Goal: Transaction & Acquisition: Purchase product/service

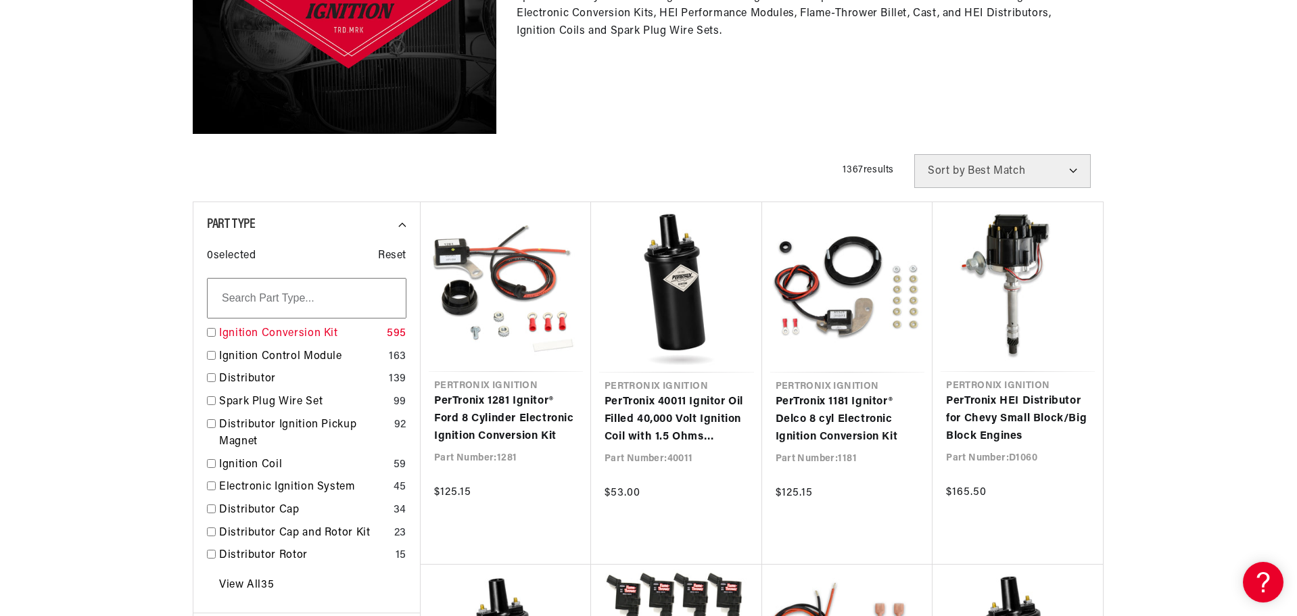
scroll to position [0, 845]
click at [212, 331] on input "checkbox" at bounding box center [211, 332] width 9 height 9
checkbox input "true"
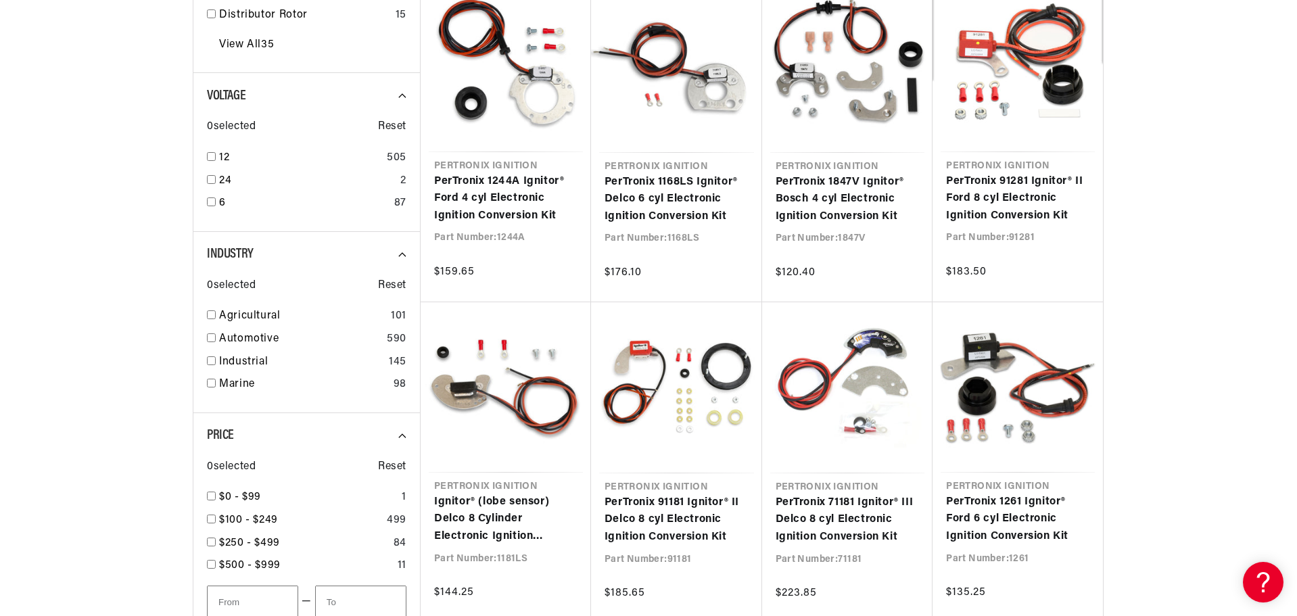
scroll to position [879, 0]
click at [213, 153] on input "checkbox" at bounding box center [211, 155] width 9 height 9
checkbox input "true"
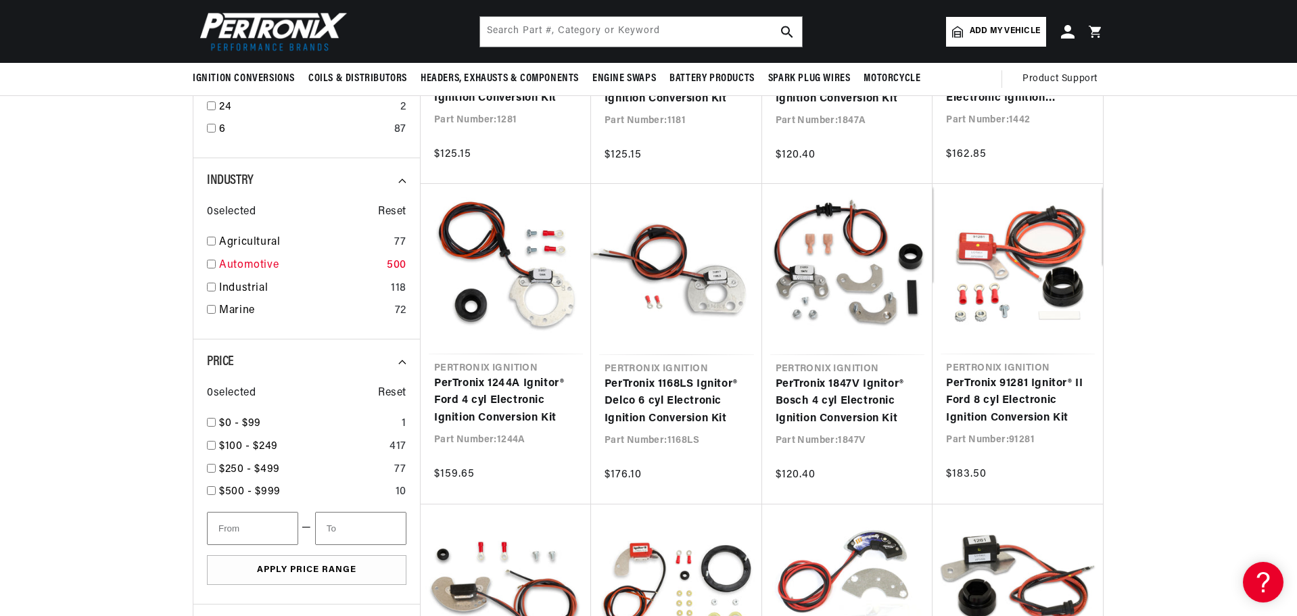
scroll to position [0, 845]
click at [214, 285] on input "checkbox" at bounding box center [211, 287] width 9 height 9
checkbox input "true"
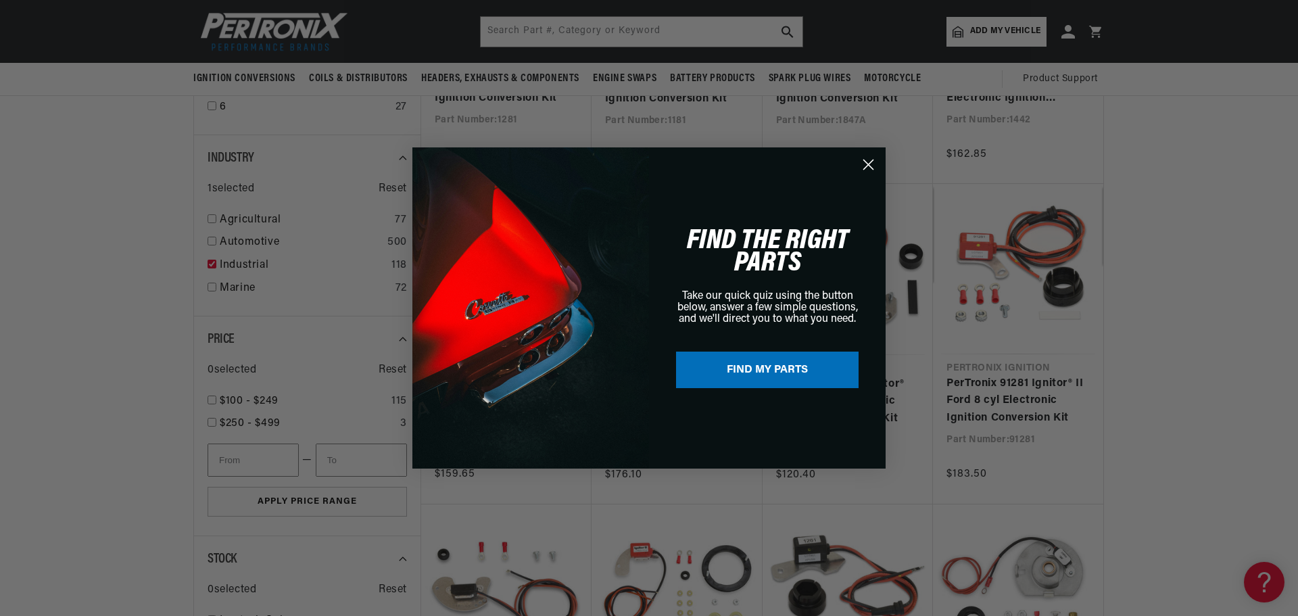
click at [871, 166] on icon "Close dialog" at bounding box center [868, 164] width 9 height 9
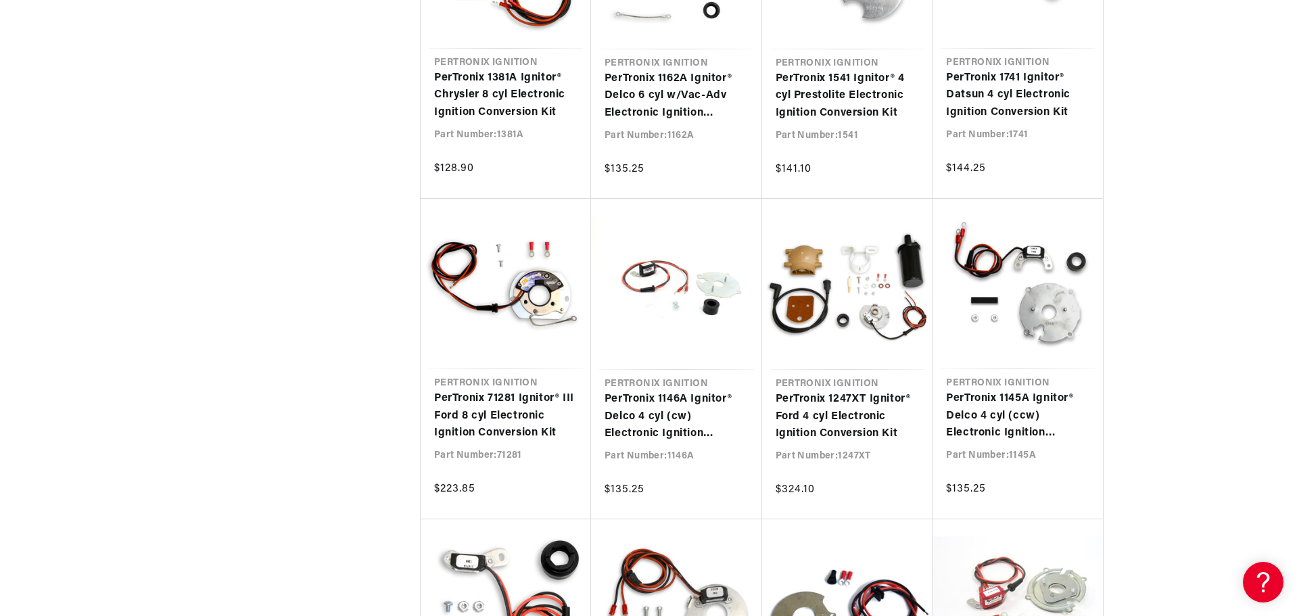
scroll to position [0, 1689]
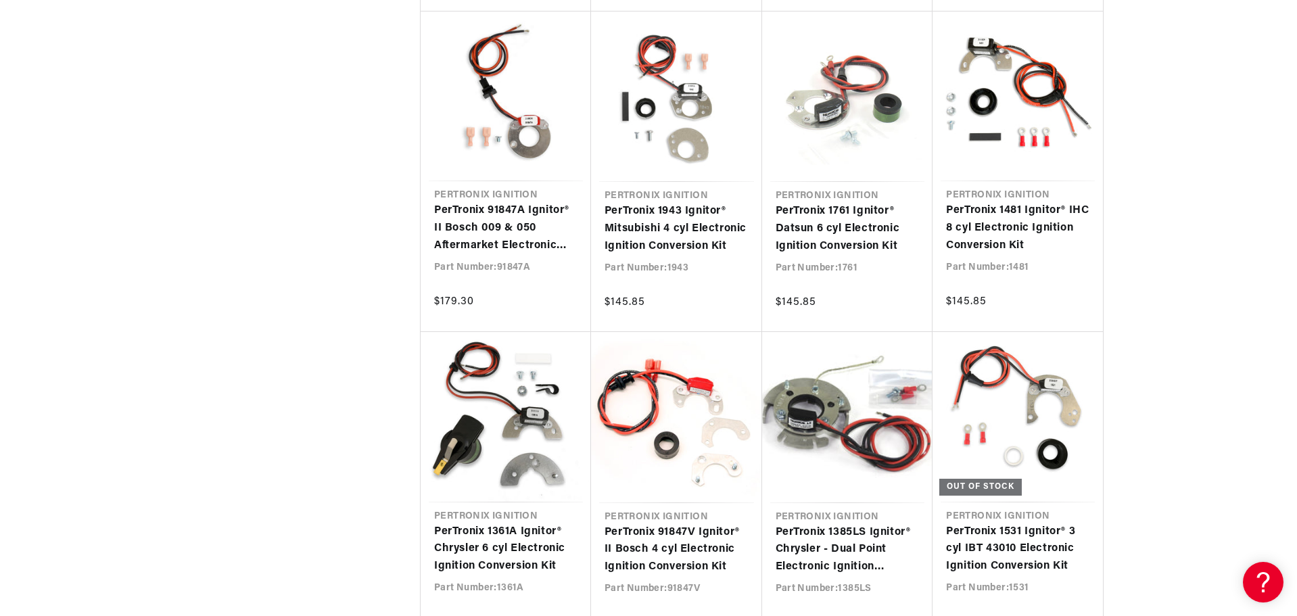
scroll to position [0, 820]
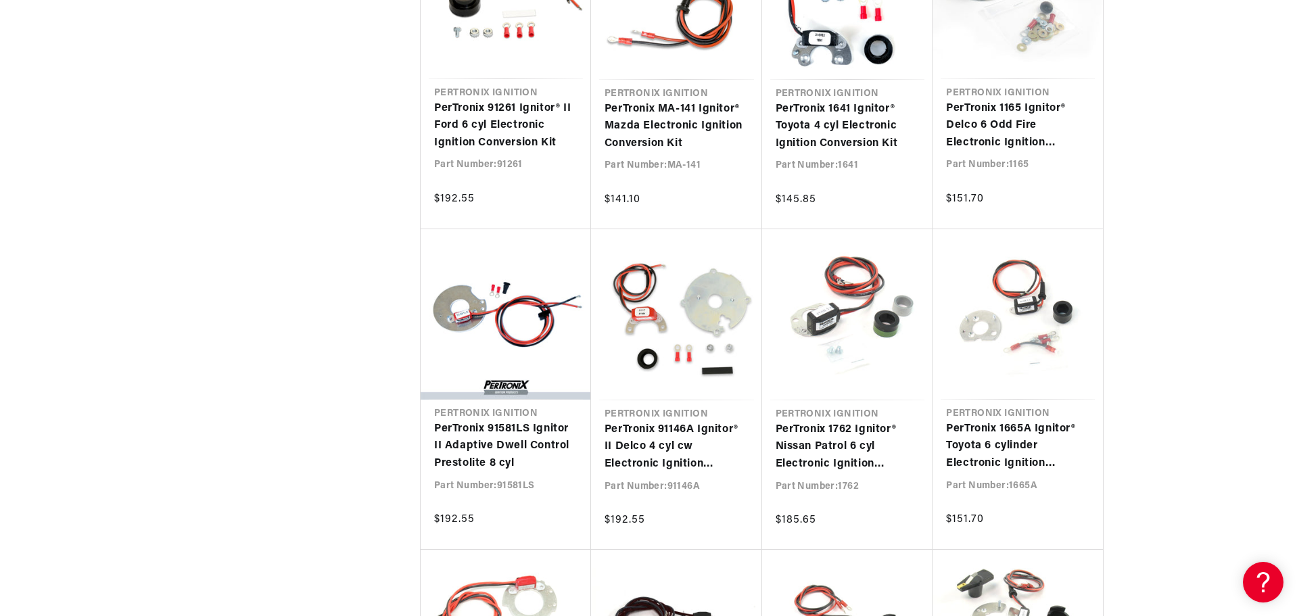
scroll to position [0, 1689]
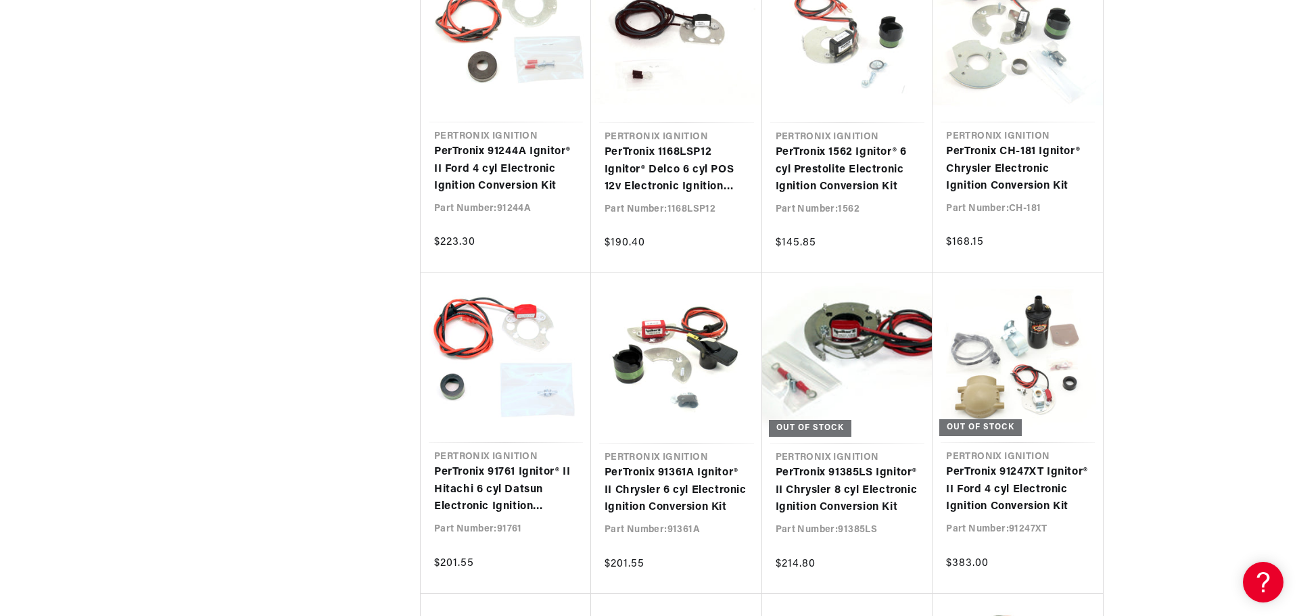
scroll to position [4193, 0]
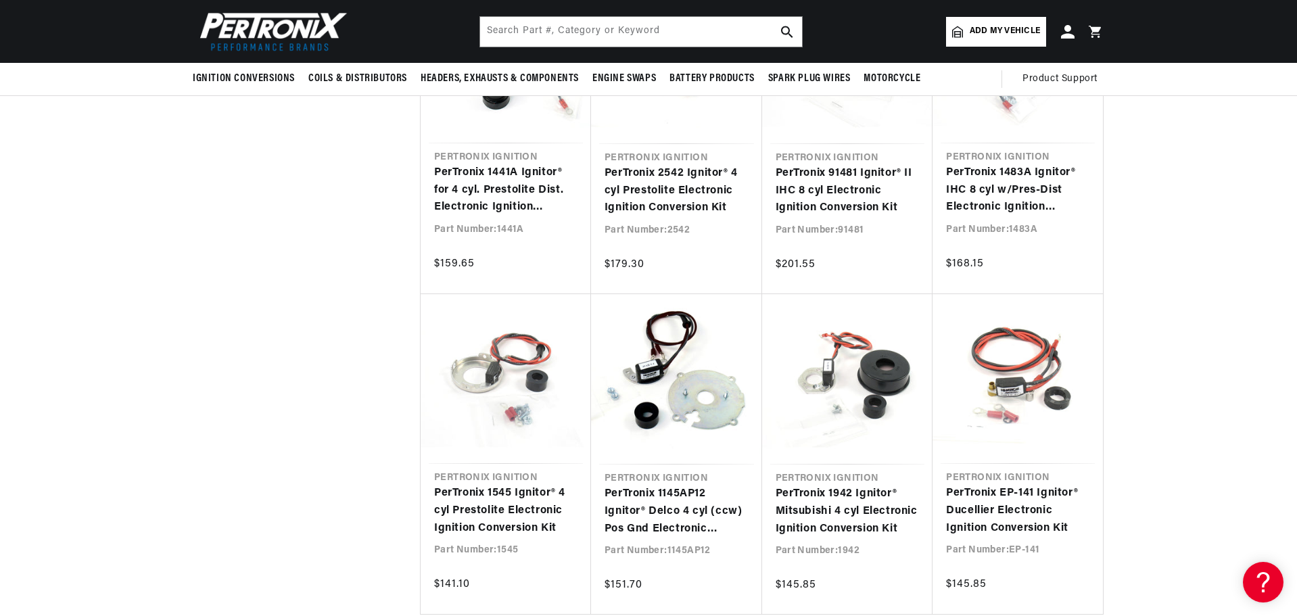
scroll to position [0, 845]
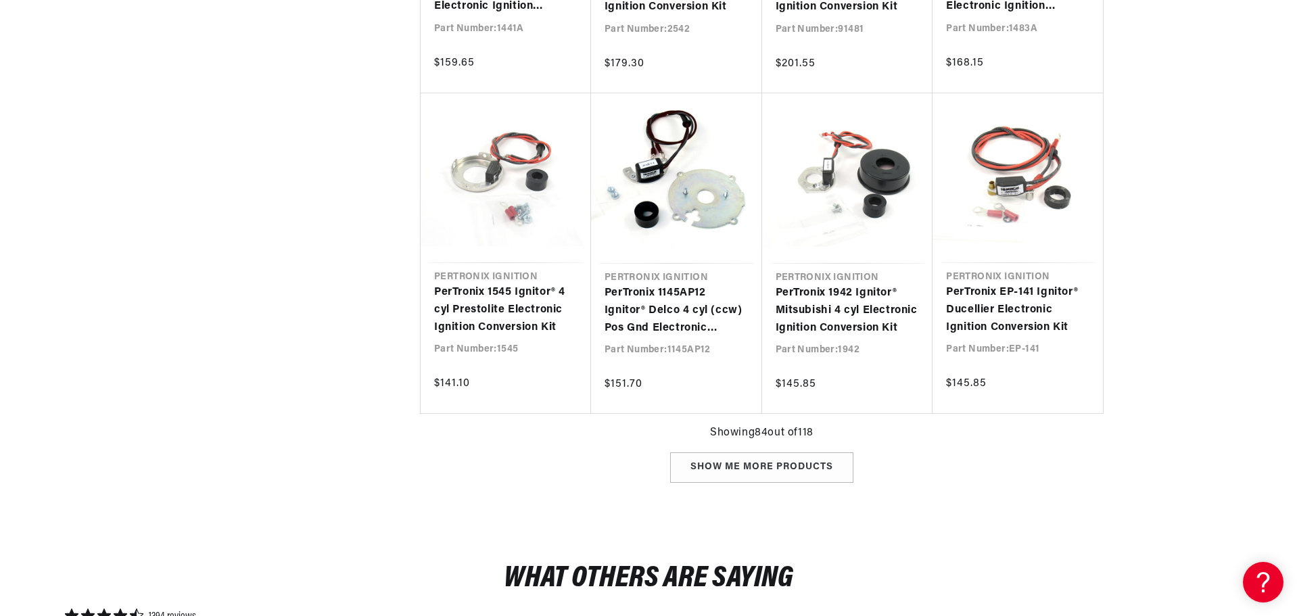
scroll to position [4937, 0]
click at [733, 461] on div "Show me more products" at bounding box center [761, 466] width 183 height 30
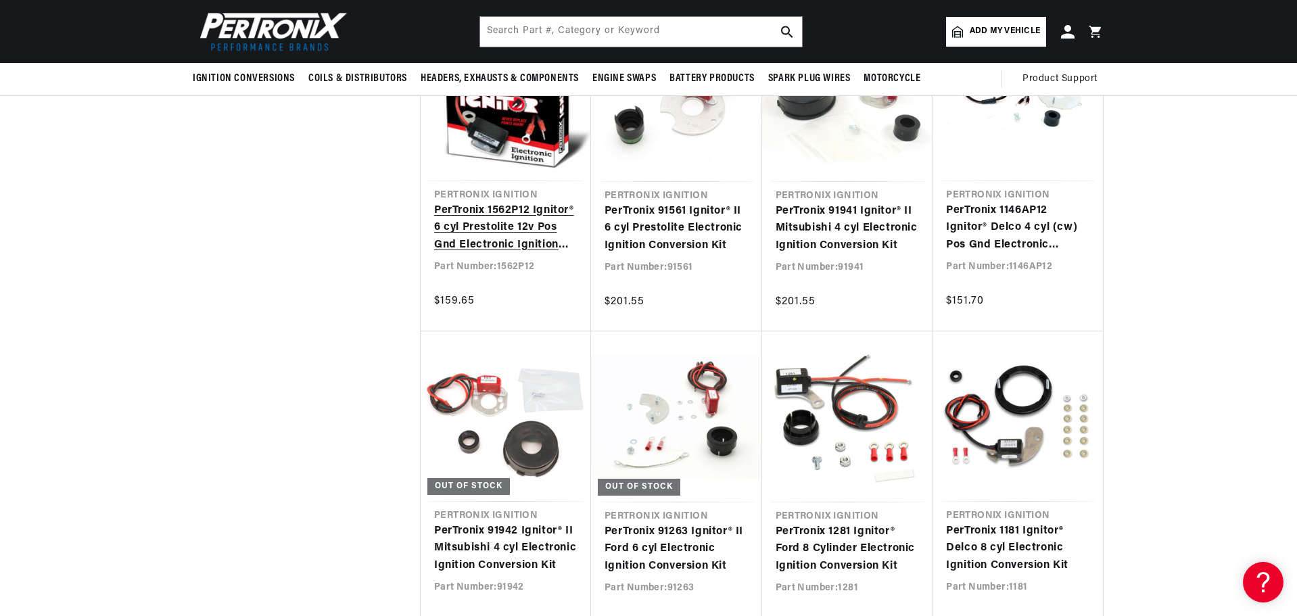
scroll to position [7439, 0]
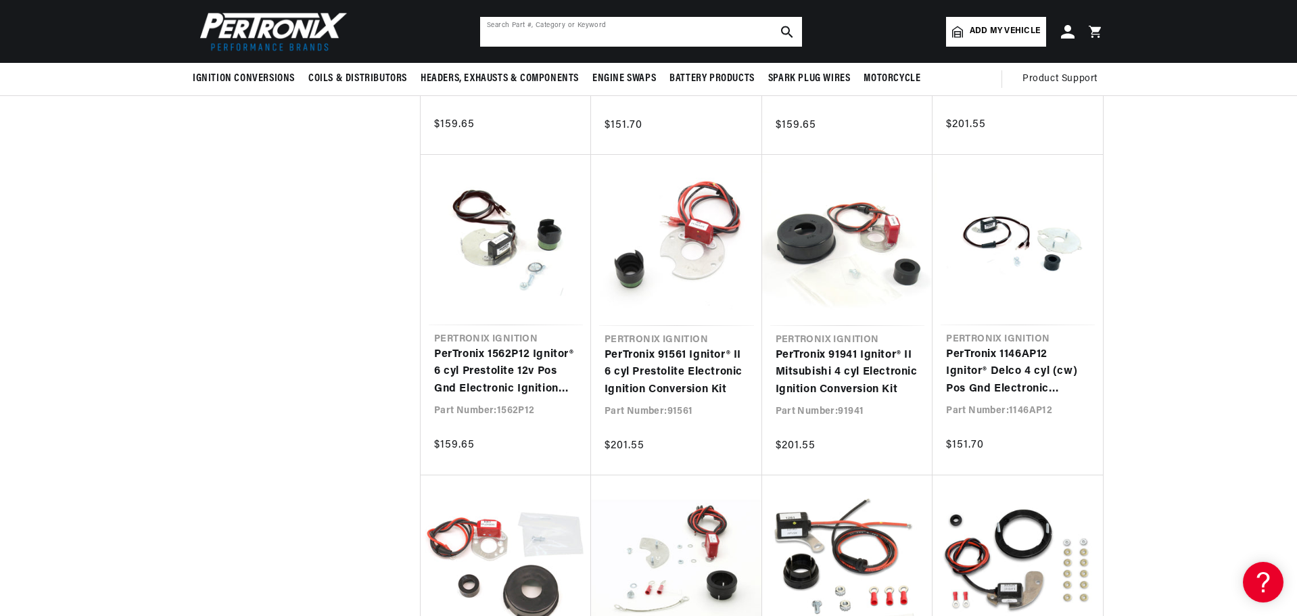
click at [599, 25] on input "text" at bounding box center [641, 32] width 322 height 30
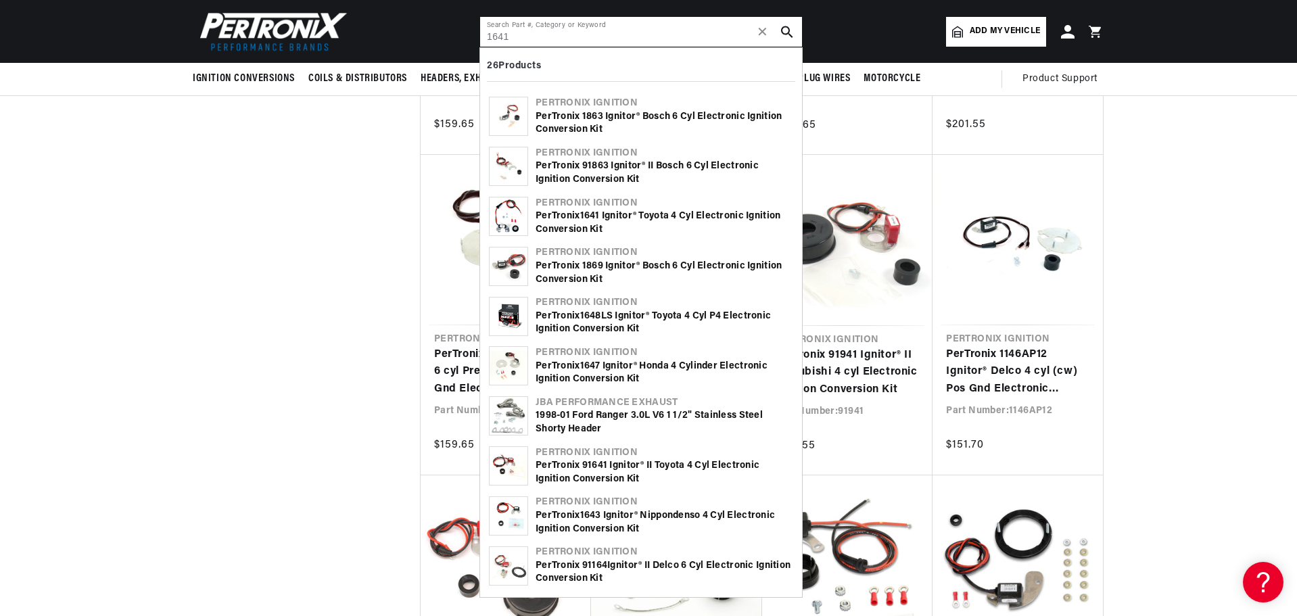
type input "1641"
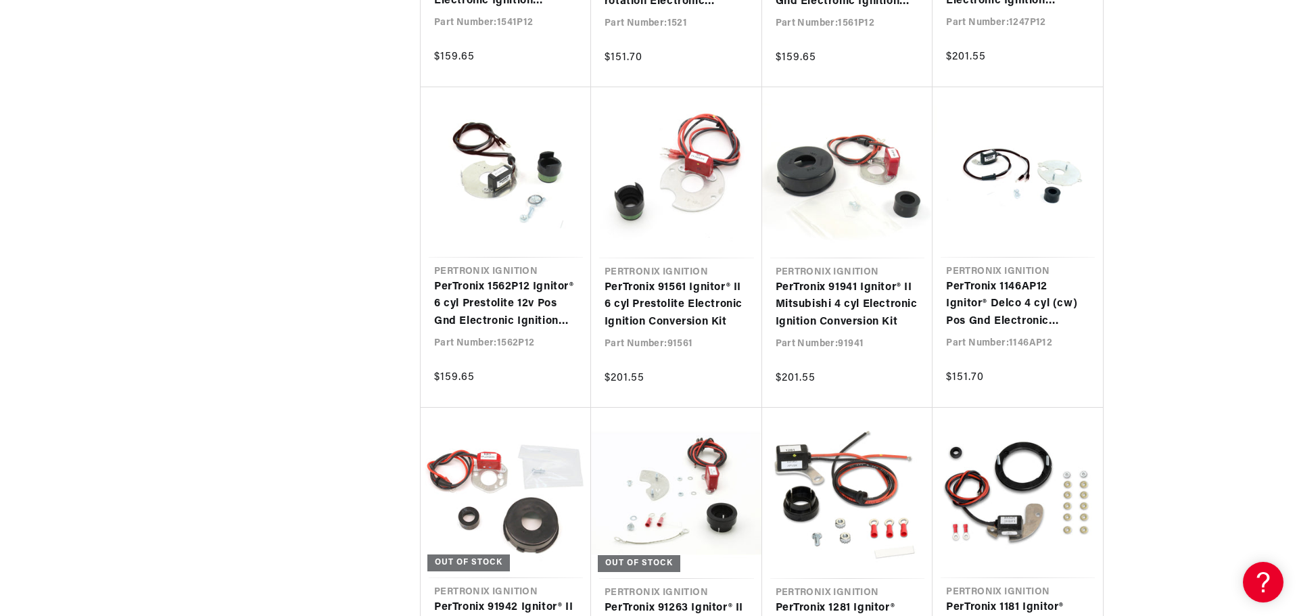
scroll to position [0, 845]
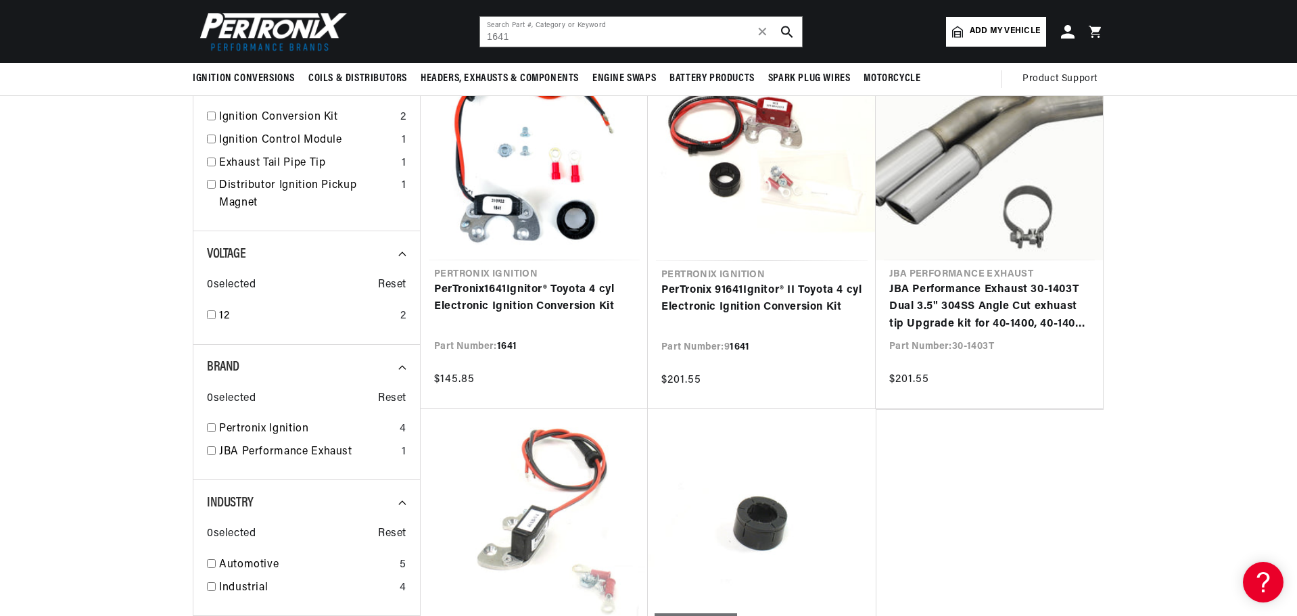
scroll to position [203, 0]
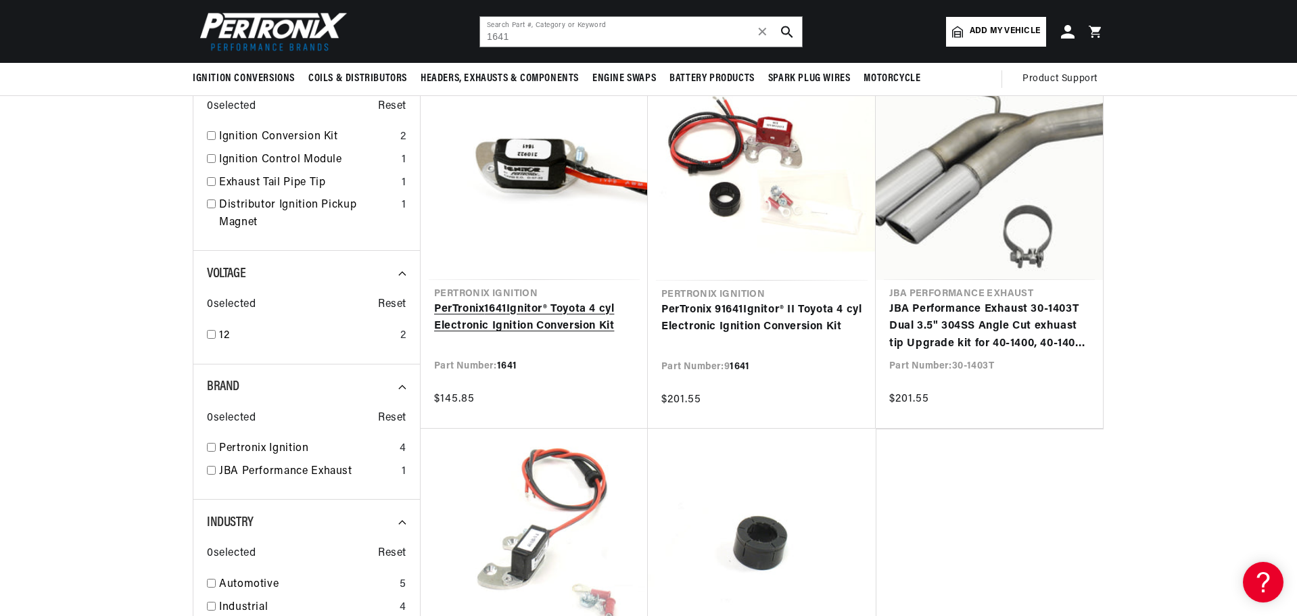
click at [492, 312] on link "PerTronix 1641 Ignitor® Toyota 4 cyl Electronic Ignition Conversion Kit" at bounding box center [534, 318] width 200 height 34
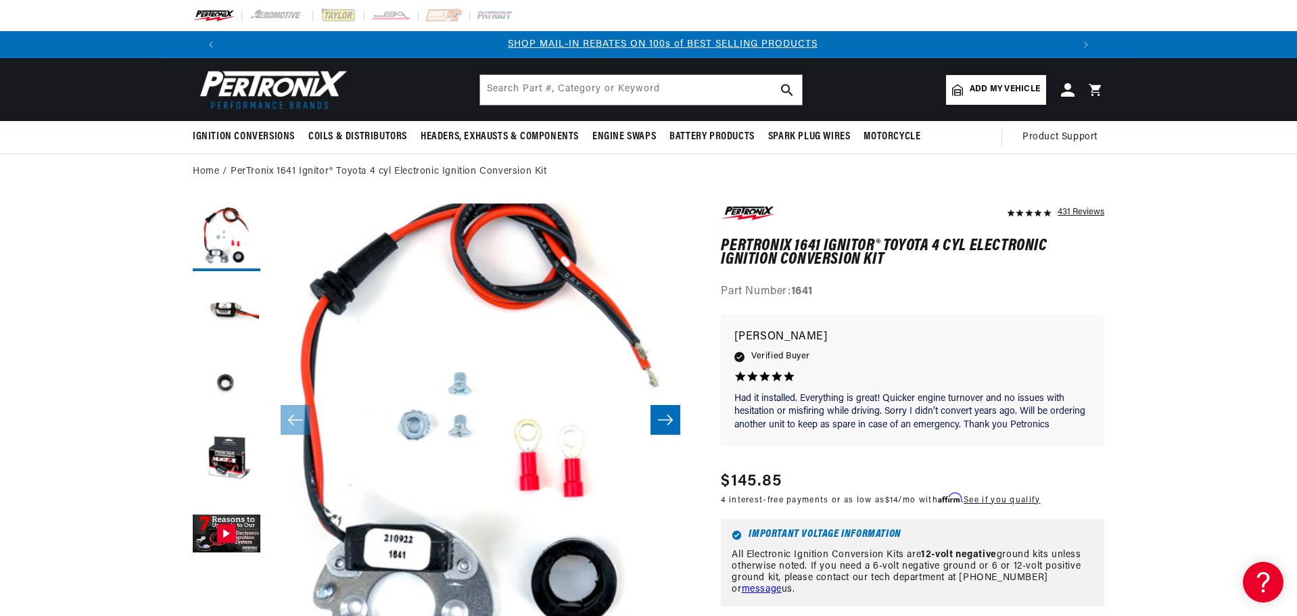
scroll to position [0, 845]
